Goal: Information Seeking & Learning: Learn about a topic

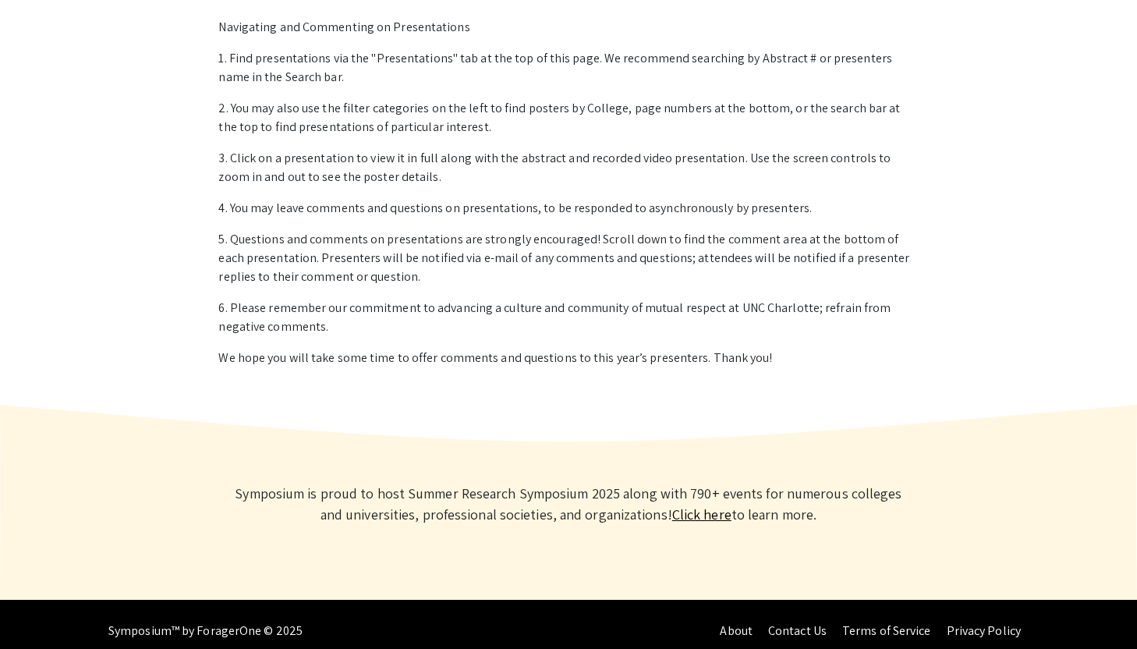
scroll to position [1091, 0]
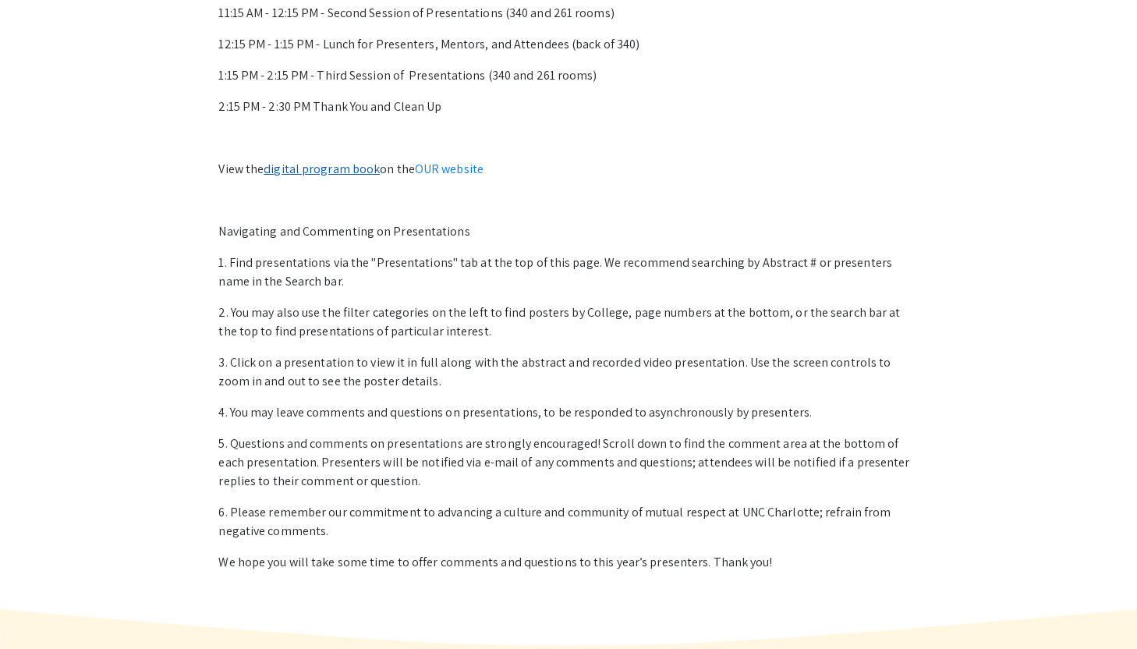
click at [306, 168] on link "digital program book" at bounding box center [322, 169] width 116 height 16
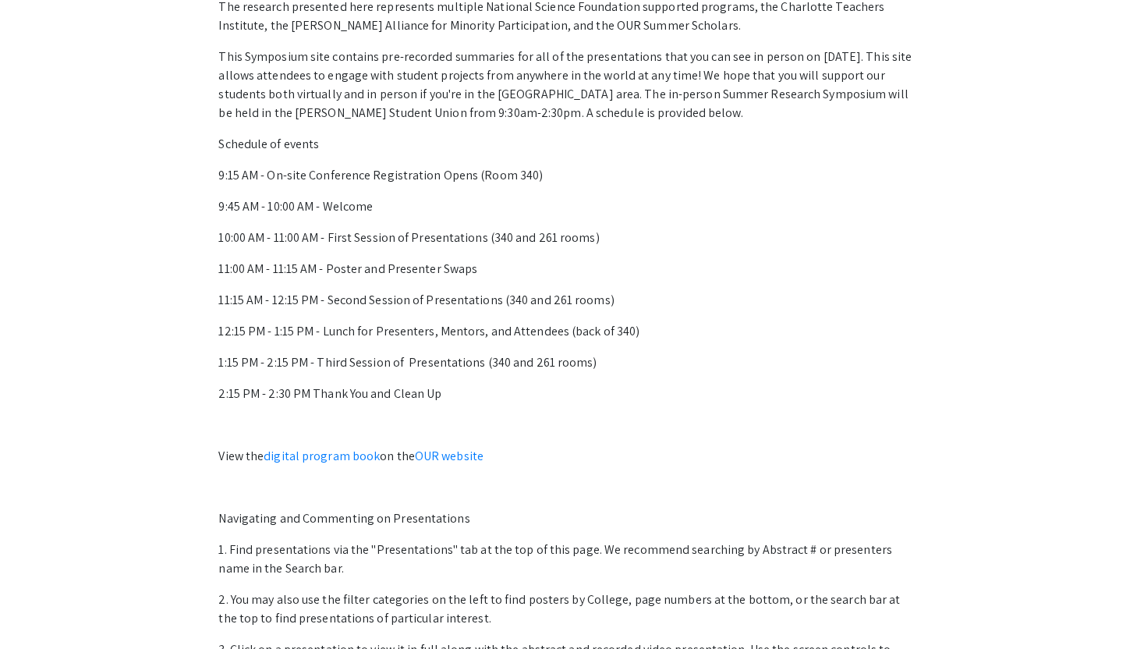
scroll to position [0, 0]
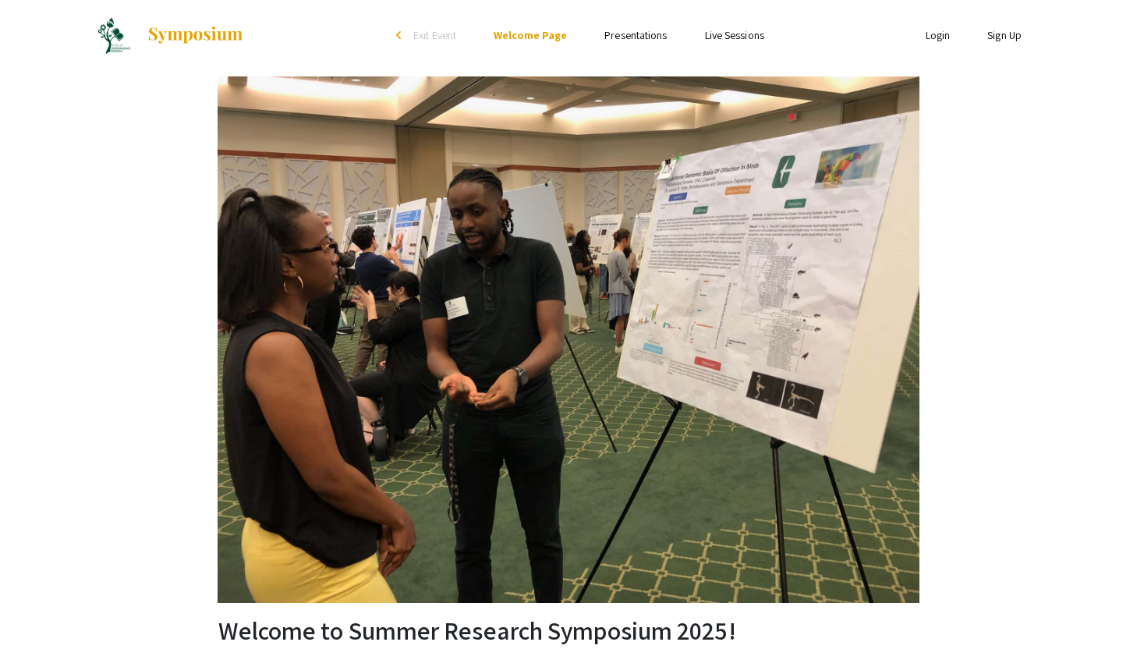
click at [643, 31] on link "Presentations" at bounding box center [635, 35] width 62 height 14
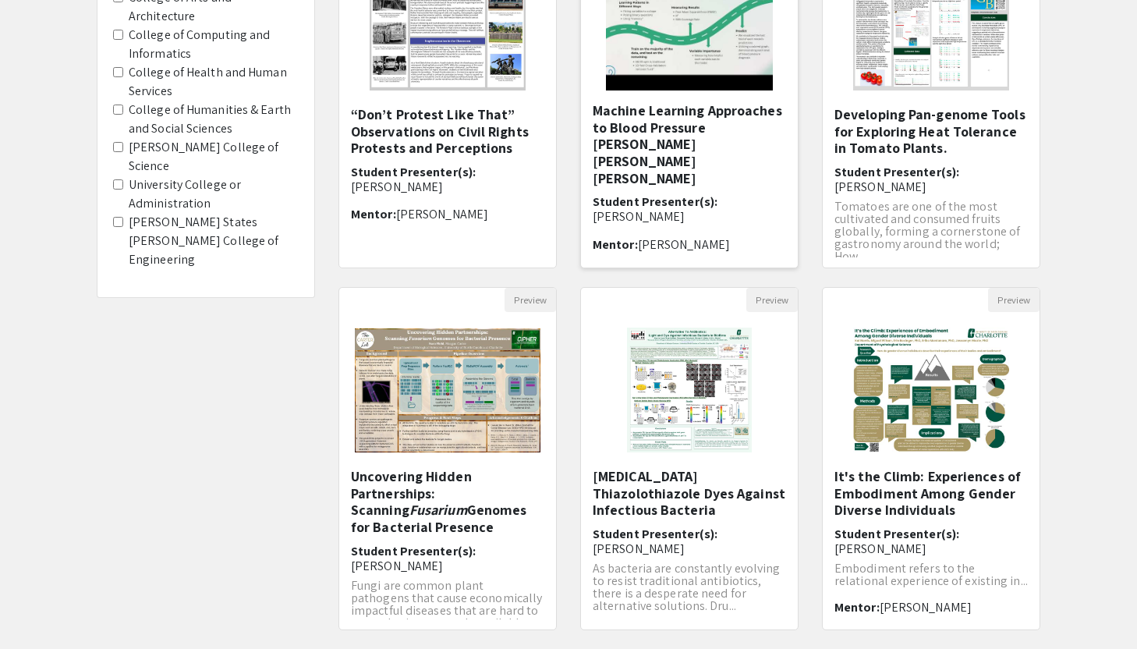
scroll to position [360, 0]
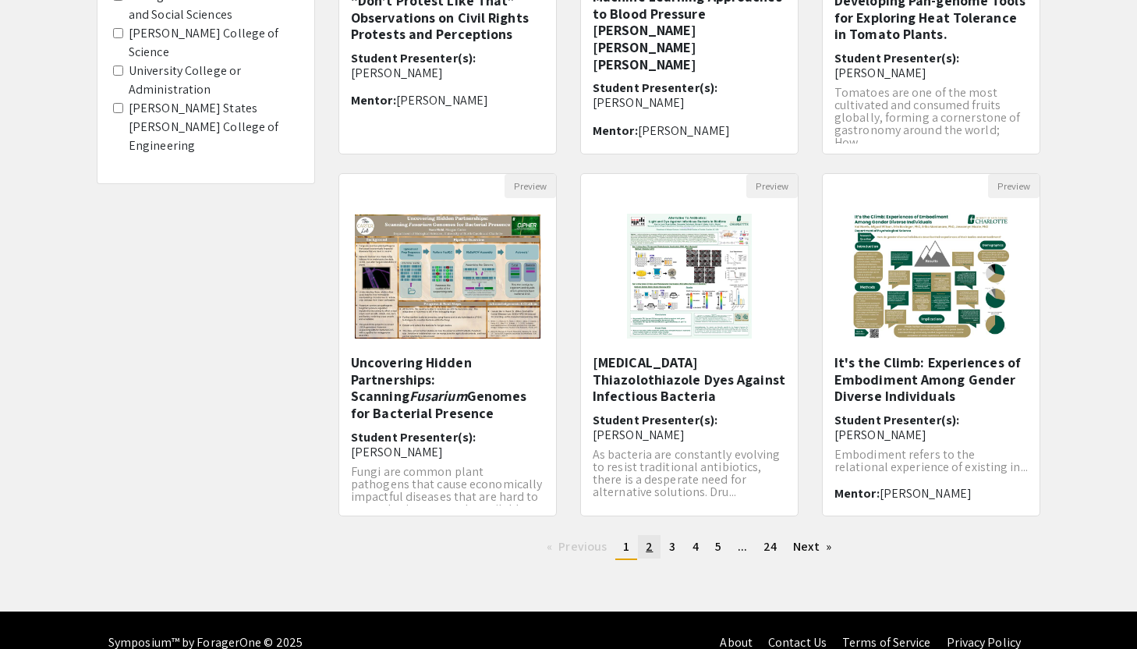
click at [650, 546] on span "2" at bounding box center [649, 546] width 7 height 16
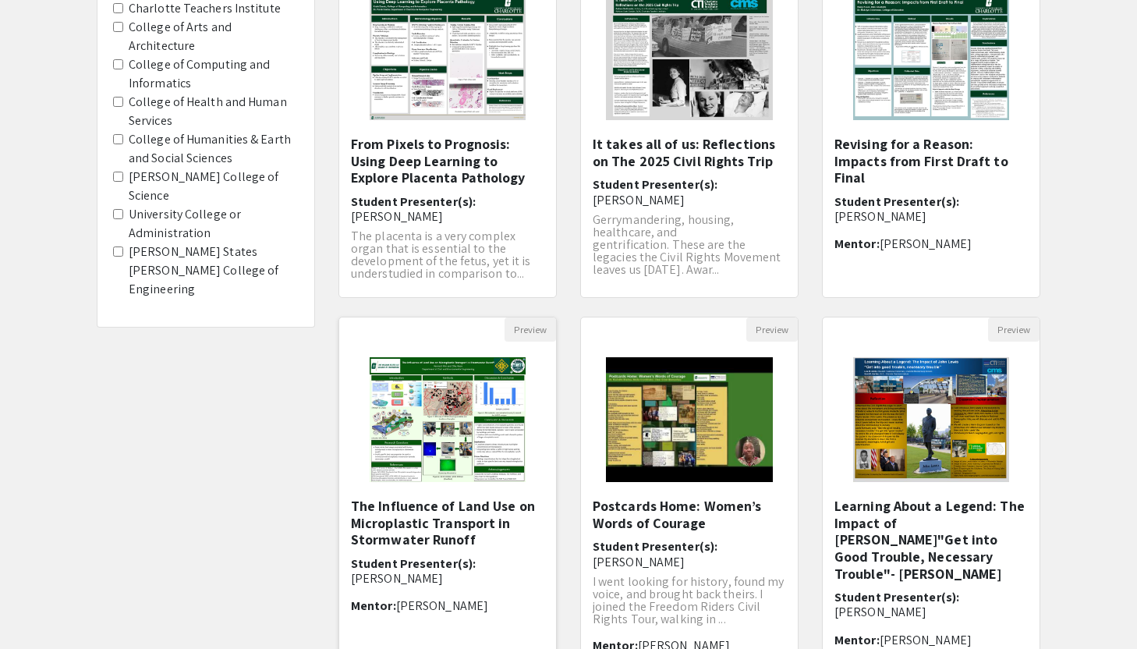
scroll to position [175, 0]
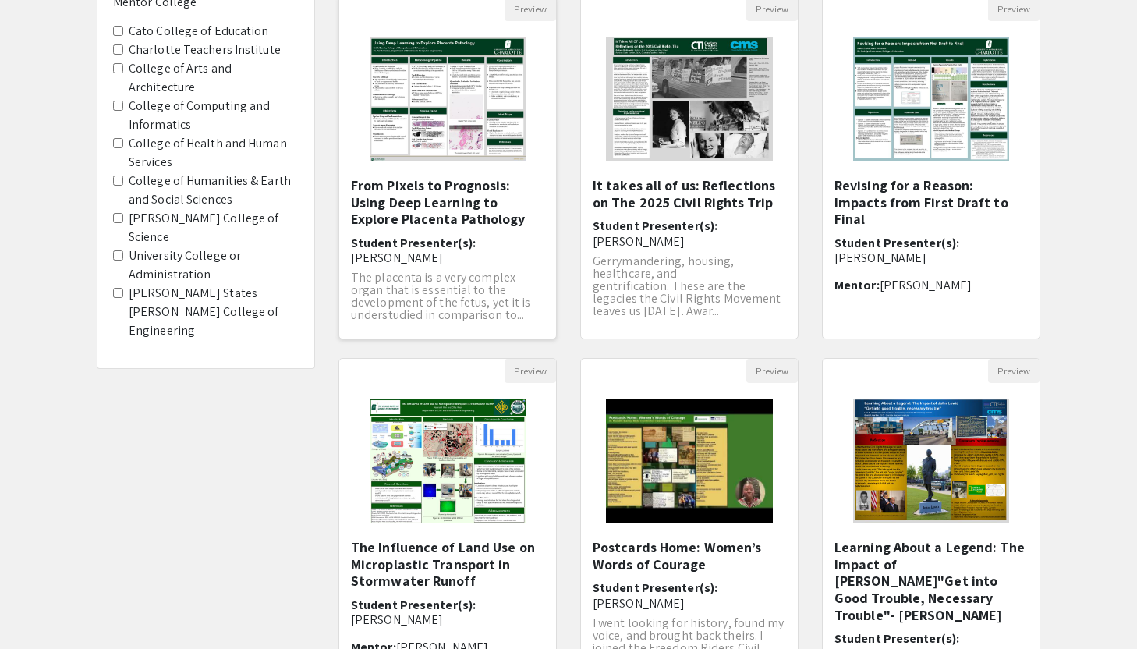
click at [462, 212] on h5 "From Pixels to Prognosis: Using Deep Learning to Explore Placenta Pathology" at bounding box center [447, 202] width 193 height 51
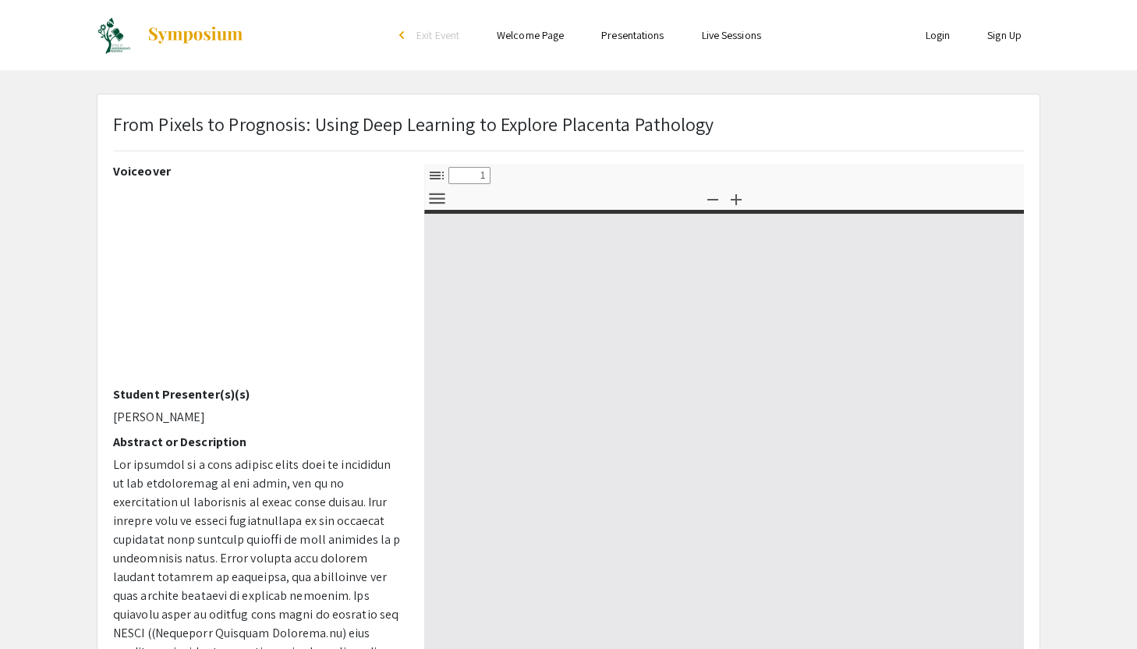
select select "custom"
type input "0"
select select "custom"
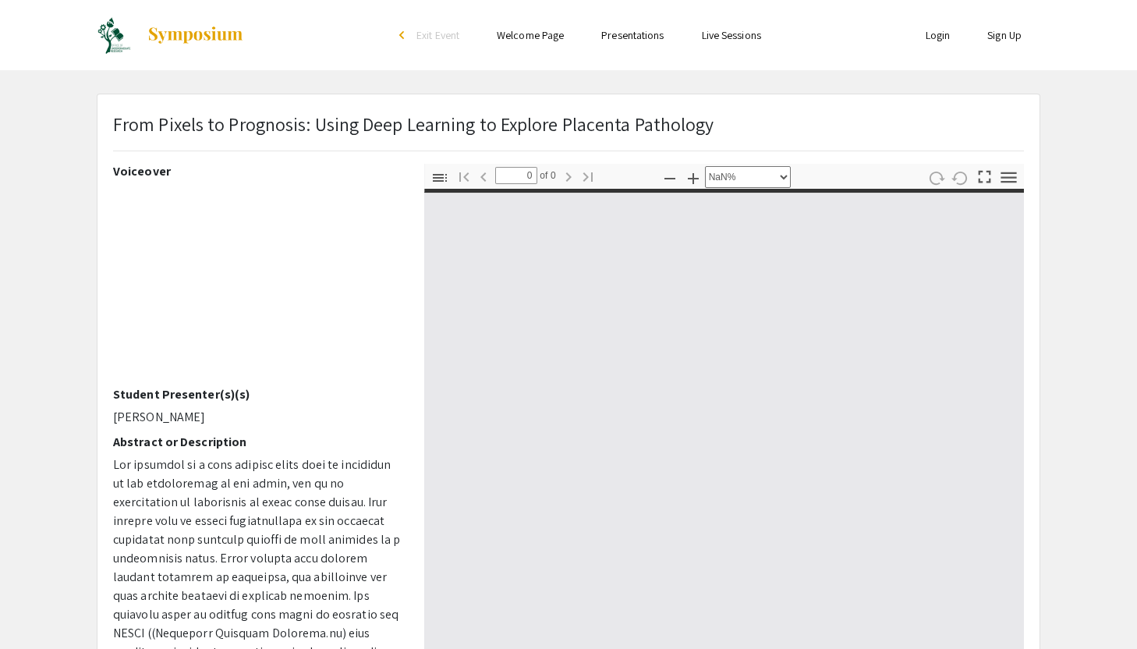
type input "1"
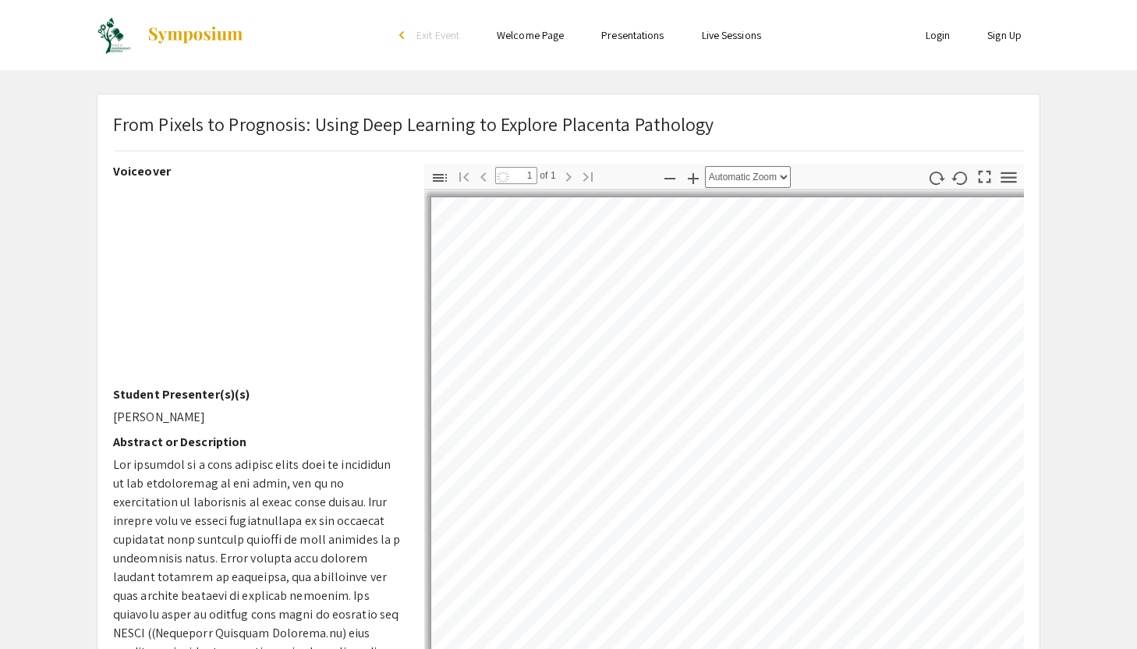
select select "auto"
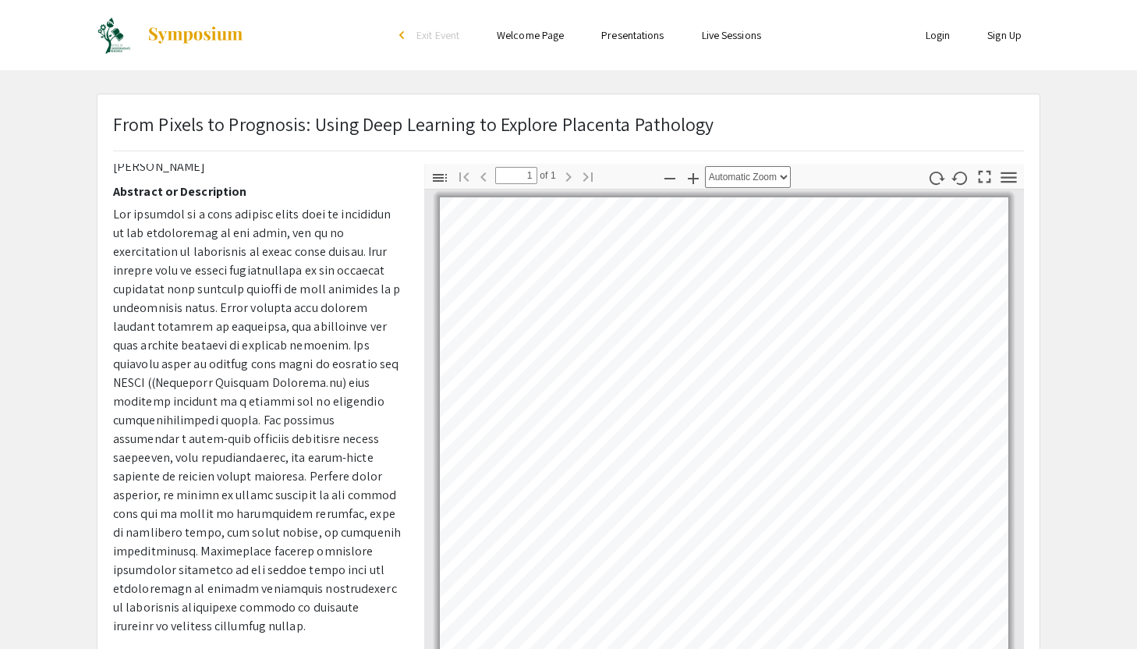
scroll to position [252, 0]
